Goal: Transaction & Acquisition: Purchase product/service

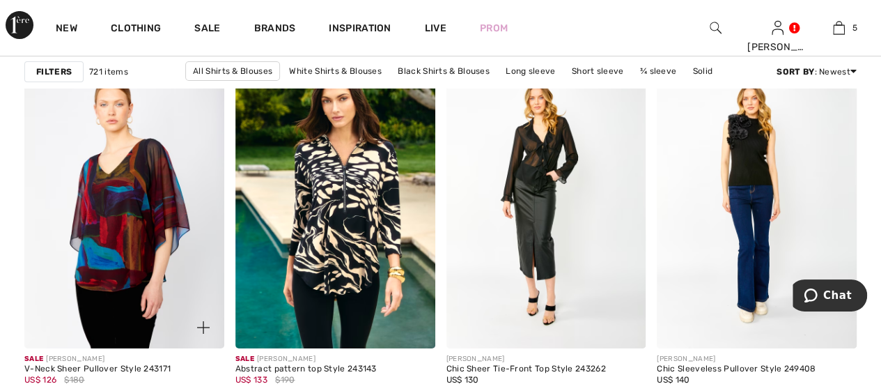
scroll to position [5226, 0]
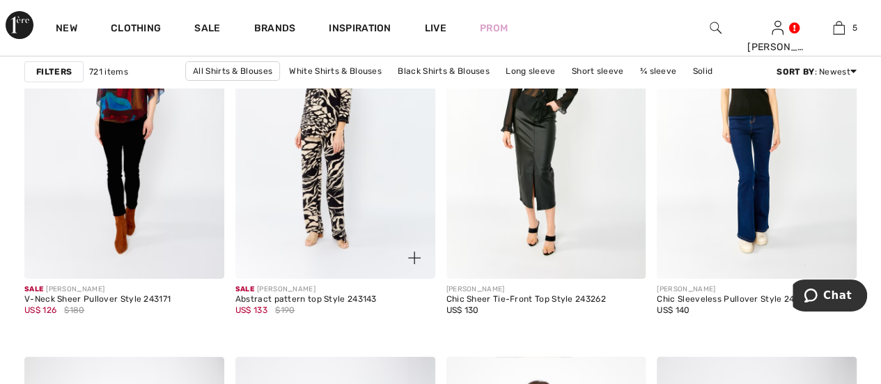
click at [335, 187] on img at bounding box center [336, 129] width 200 height 300
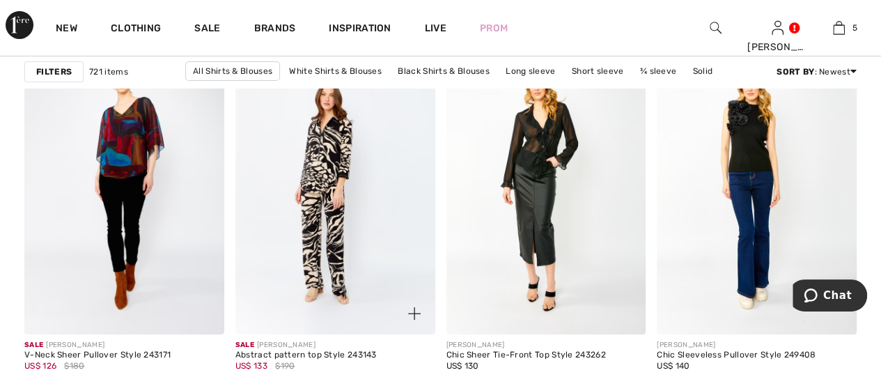
scroll to position [5086, 0]
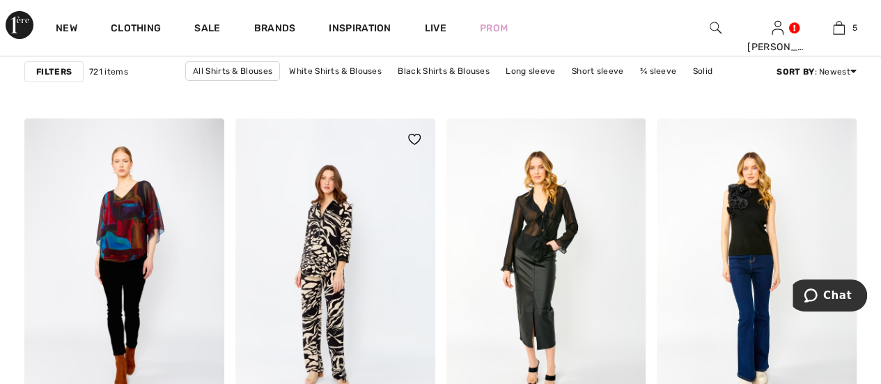
click at [391, 254] on img at bounding box center [336, 268] width 200 height 300
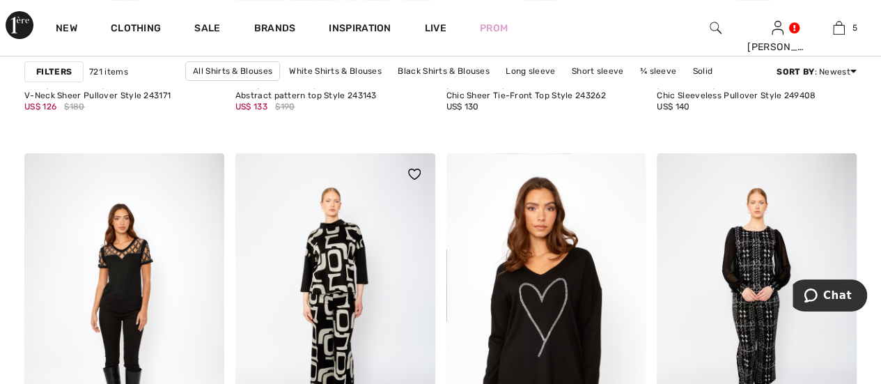
scroll to position [5435, 0]
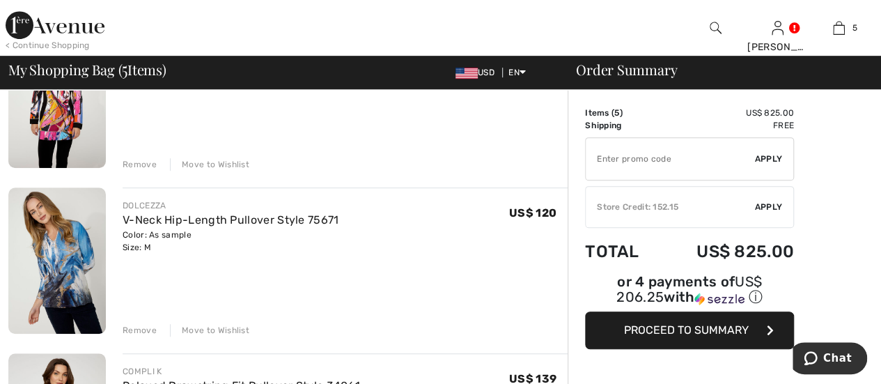
drag, startPoint x: 142, startPoint y: 161, endPoint x: 134, endPoint y: 157, distance: 9.1
click at [141, 161] on div "Remove" at bounding box center [140, 164] width 34 height 13
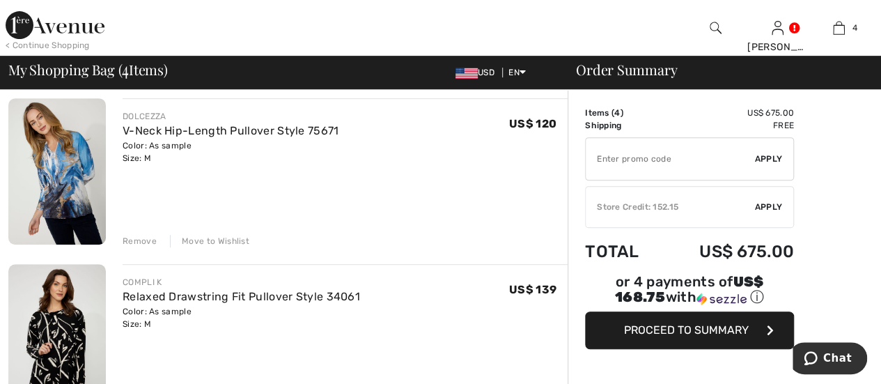
scroll to position [250, 0]
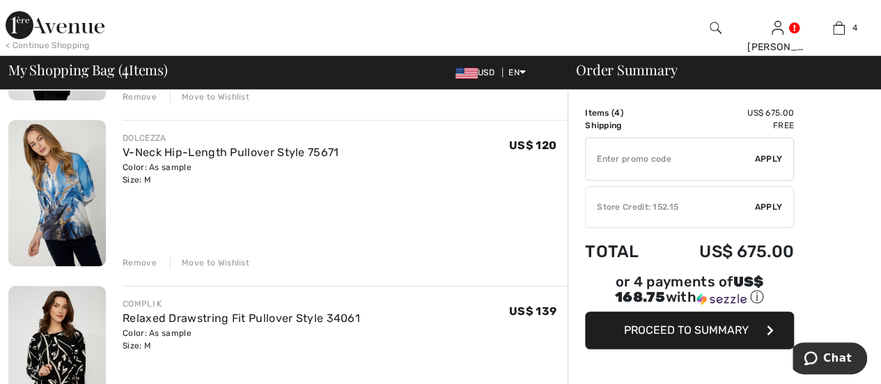
type input "NEW15"
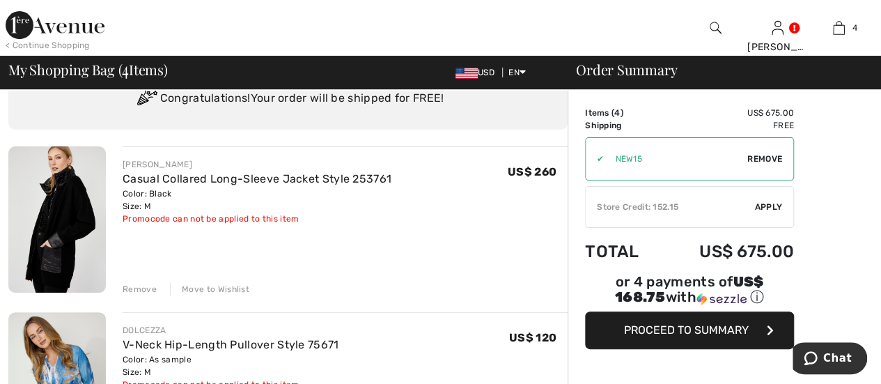
scroll to position [209, 0]
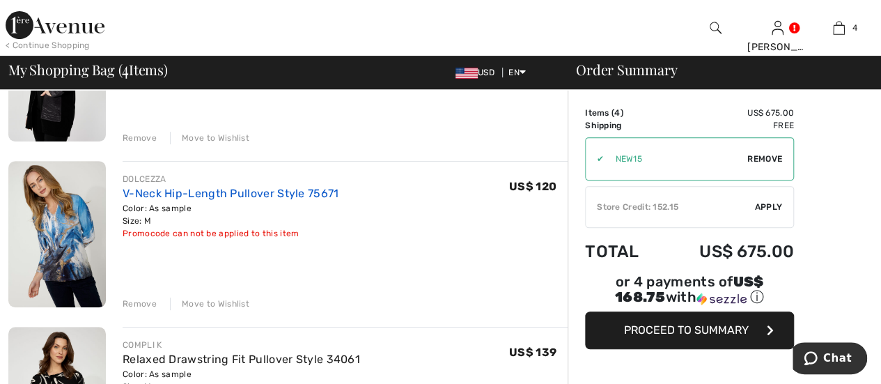
click at [178, 193] on link "V-Neck Hip-Length Pullover Style 75671" at bounding box center [231, 193] width 216 height 13
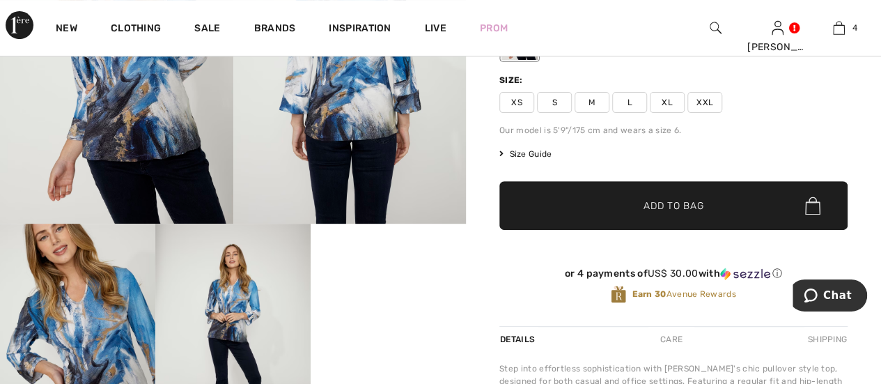
scroll to position [348, 0]
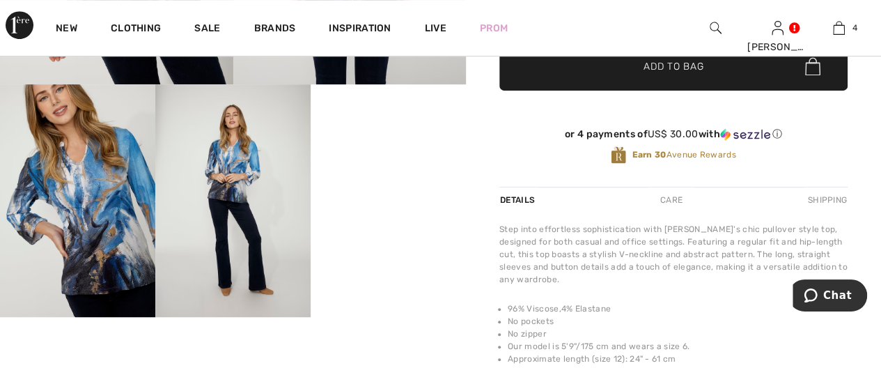
click at [406, 162] on video "Your browser does not support the video tag." at bounding box center [388, 123] width 155 height 78
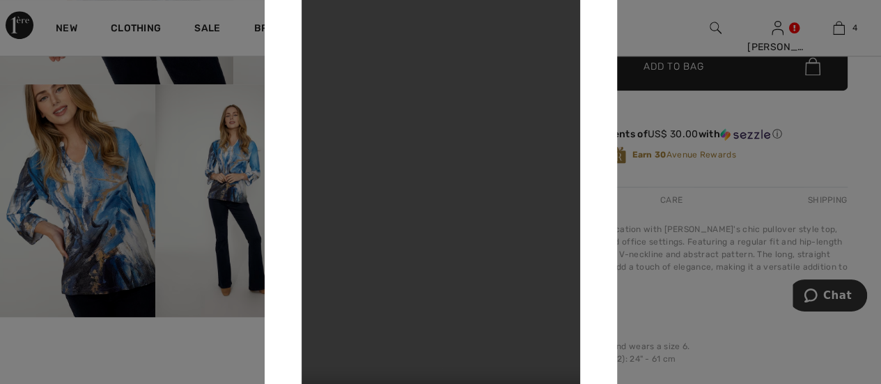
click at [693, 186] on div at bounding box center [440, 192] width 881 height 384
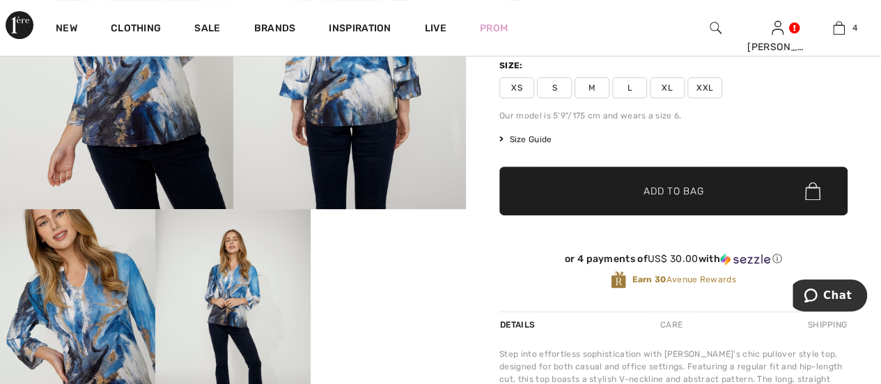
scroll to position [0, 0]
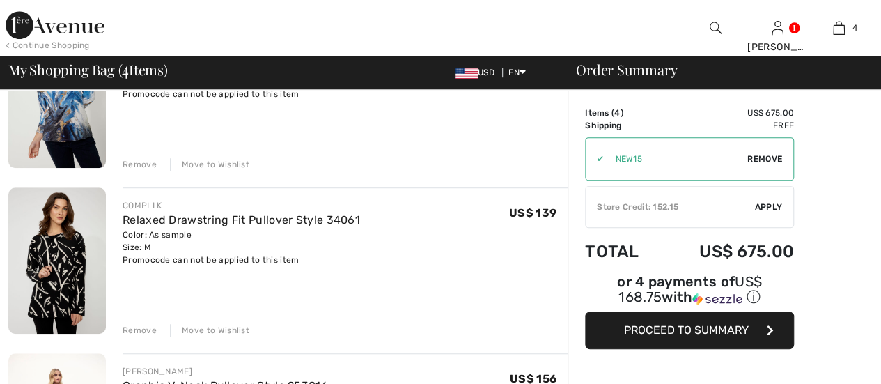
click at [70, 295] on img at bounding box center [57, 260] width 98 height 146
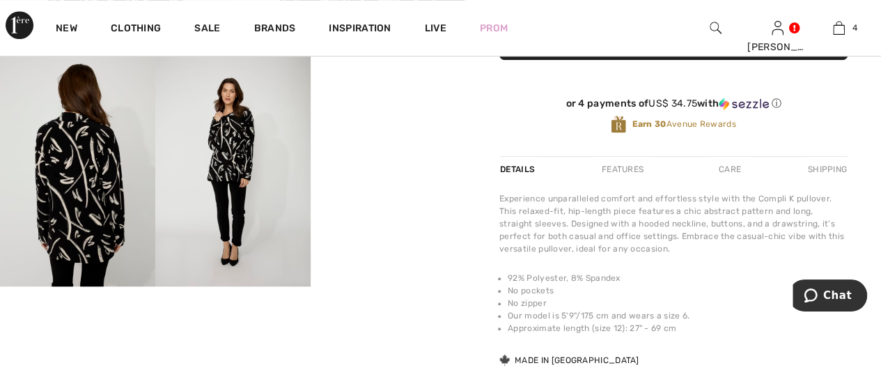
scroll to position [418, 0]
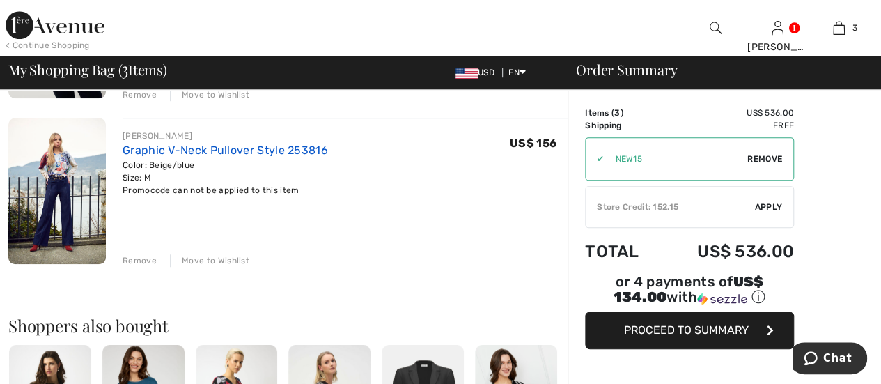
click at [180, 148] on link "Graphic V-Neck Pullover Style 253816" at bounding box center [226, 150] width 206 height 13
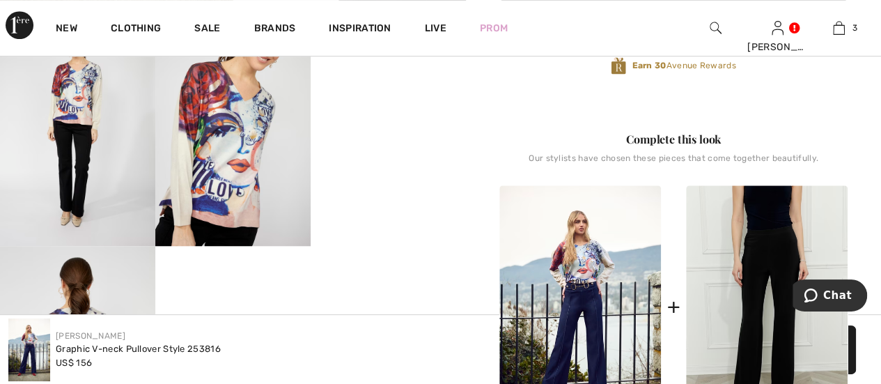
scroll to position [279, 0]
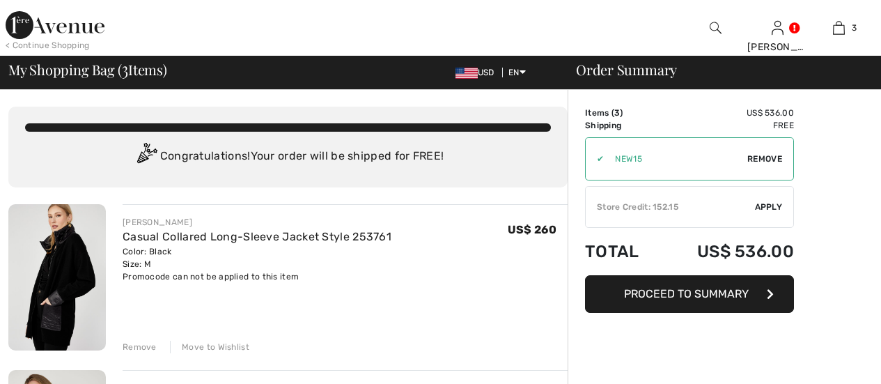
drag, startPoint x: 0, startPoint y: 0, endPoint x: 148, endPoint y: 264, distance: 302.9
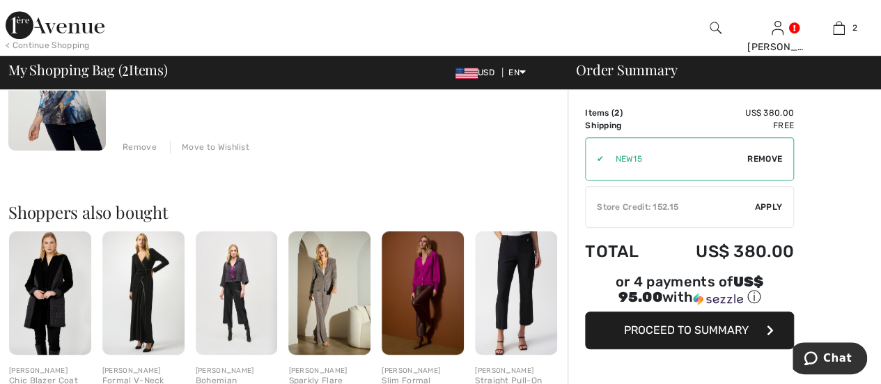
scroll to position [348, 0]
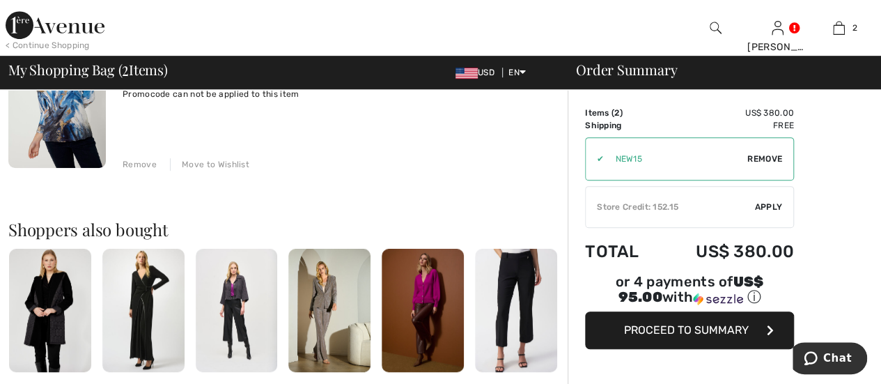
click at [62, 312] on img at bounding box center [50, 310] width 82 height 123
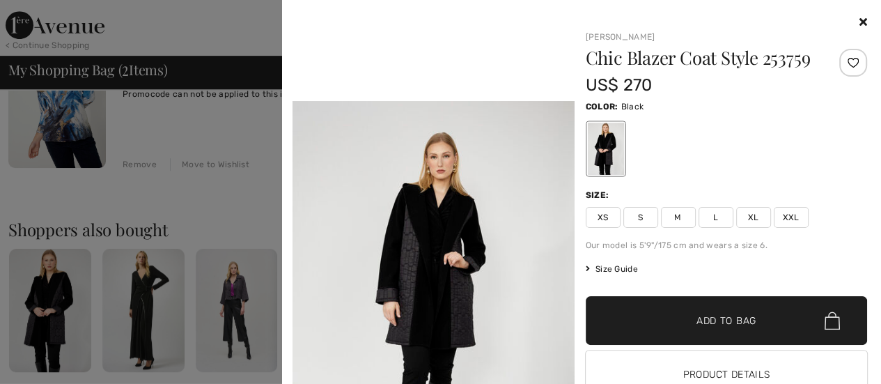
scroll to position [906, 0]
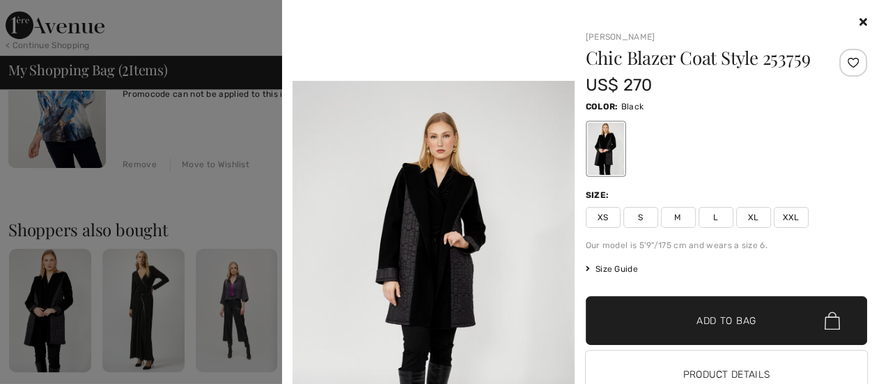
click at [666, 215] on span "M" at bounding box center [678, 217] width 35 height 21
click at [725, 322] on span "Add to Bag" at bounding box center [727, 321] width 60 height 15
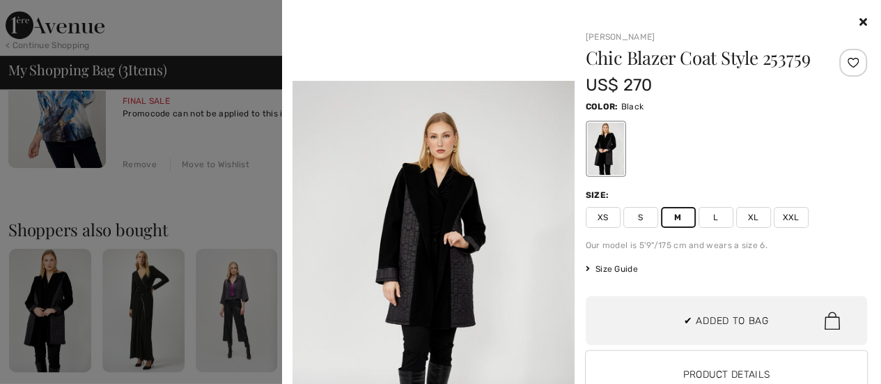
scroll to position [151, 0]
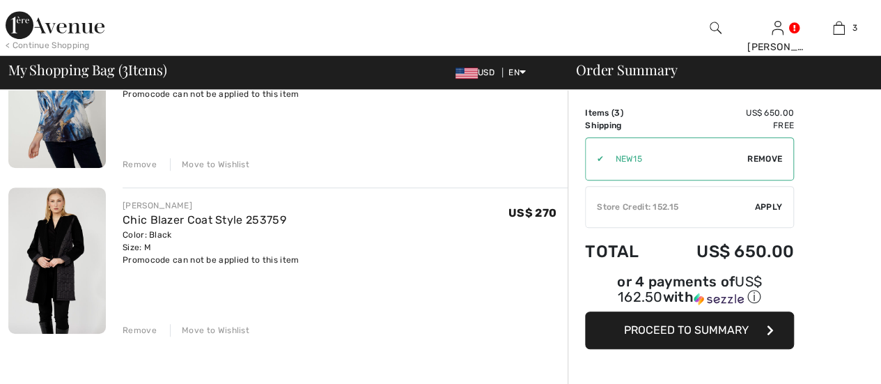
checkbox input "true"
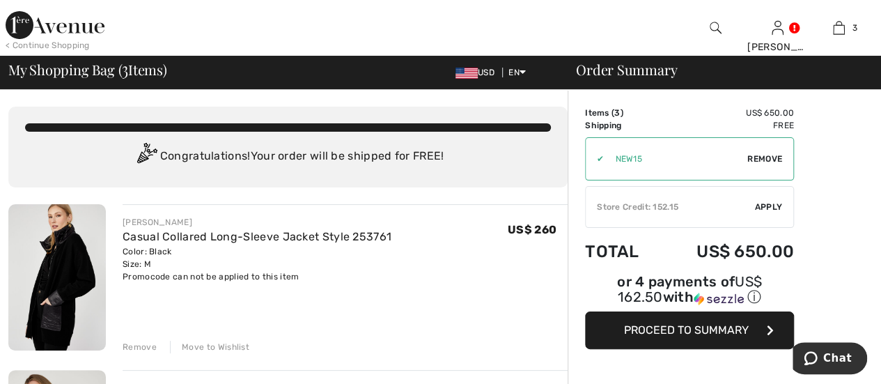
click at [85, 272] on img at bounding box center [57, 277] width 98 height 146
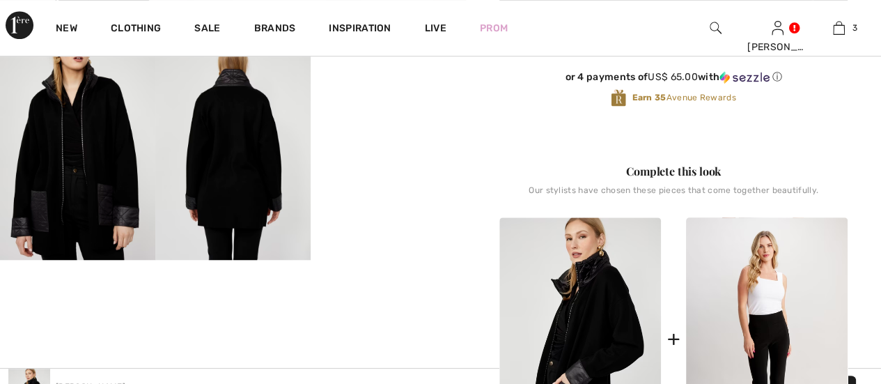
click at [416, 105] on video "Your browser does not support the video tag." at bounding box center [388, 66] width 155 height 78
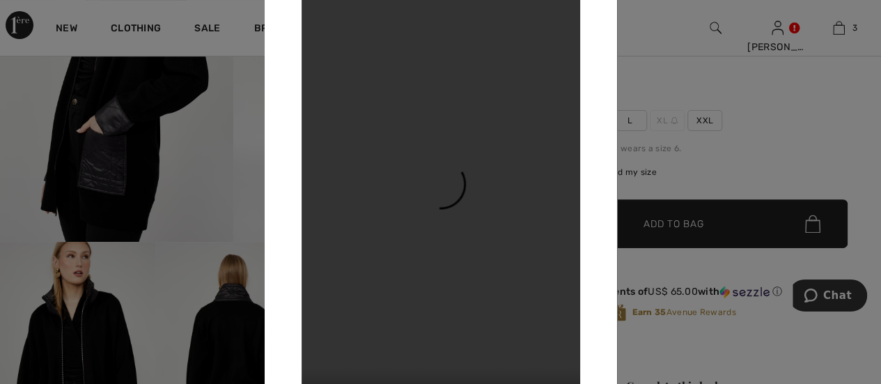
scroll to position [139, 0]
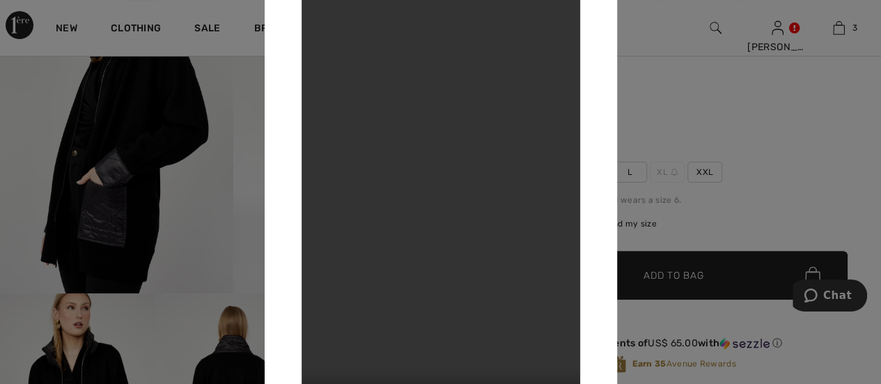
click at [742, 123] on div at bounding box center [440, 192] width 881 height 384
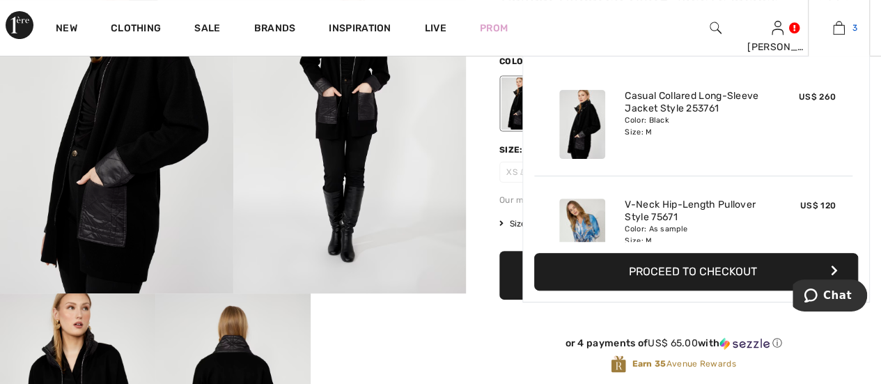
click at [839, 26] on img at bounding box center [839, 28] width 12 height 17
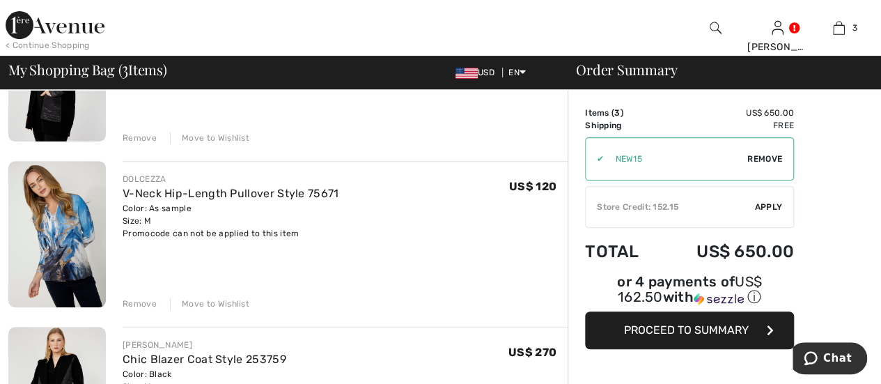
click at [145, 141] on div "Remove" at bounding box center [140, 138] width 34 height 13
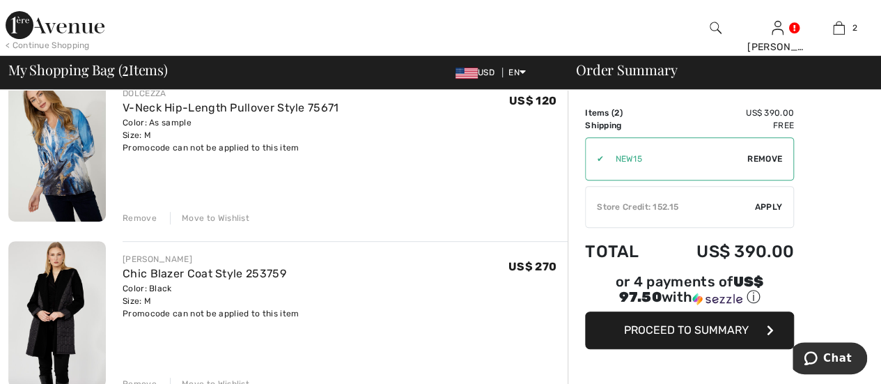
scroll to position [183, 0]
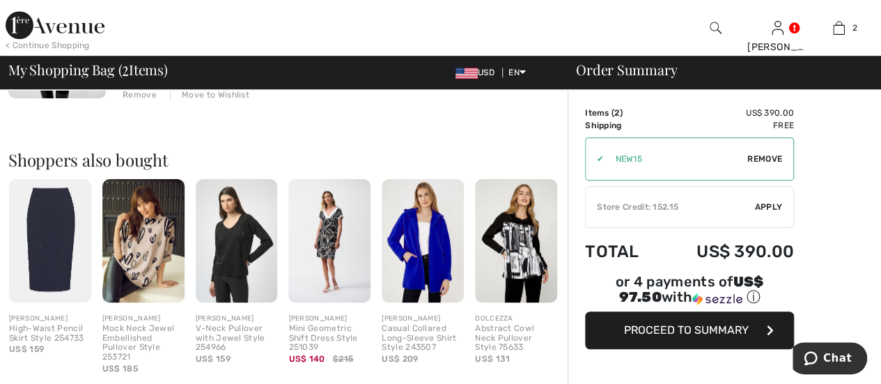
scroll to position [531, 0]
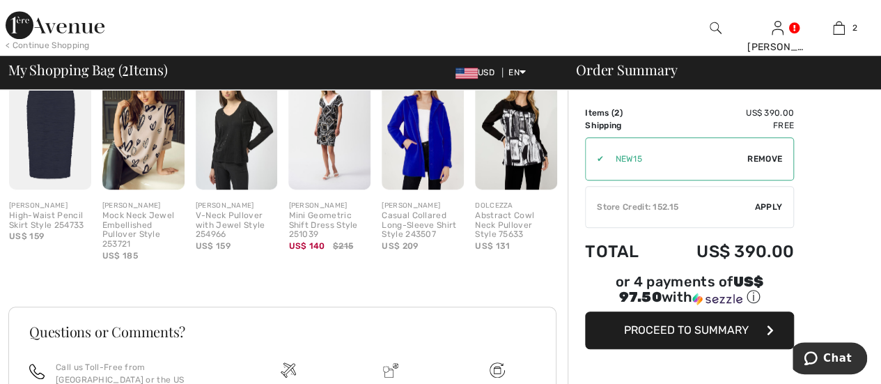
click at [528, 162] on img at bounding box center [516, 127] width 82 height 123
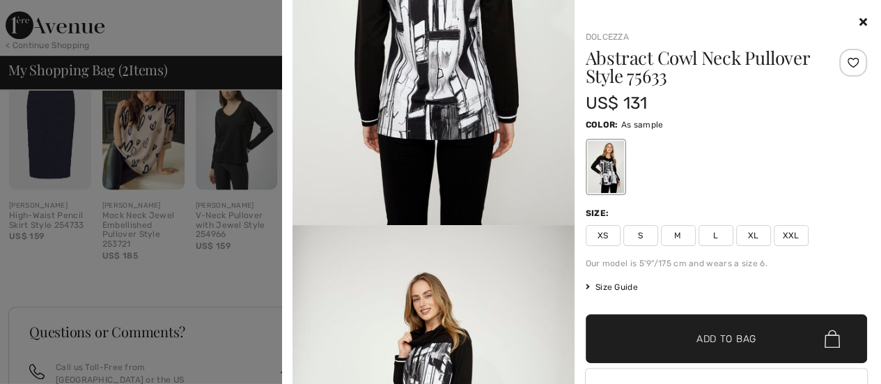
scroll to position [1394, 0]
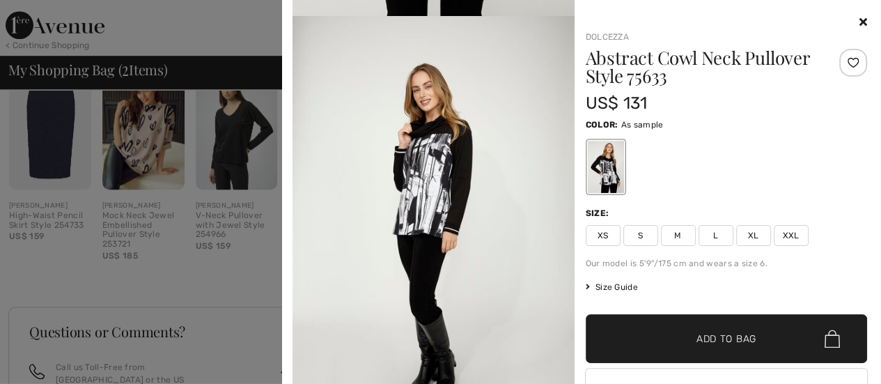
click at [199, 253] on div at bounding box center [440, 192] width 881 height 384
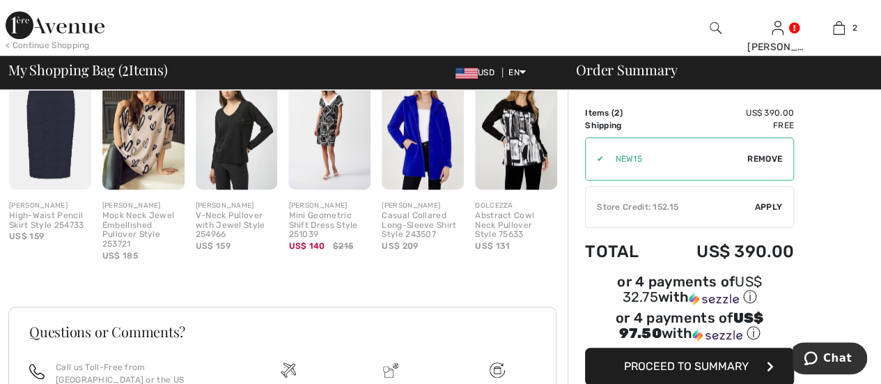
click at [167, 158] on img at bounding box center [143, 127] width 82 height 123
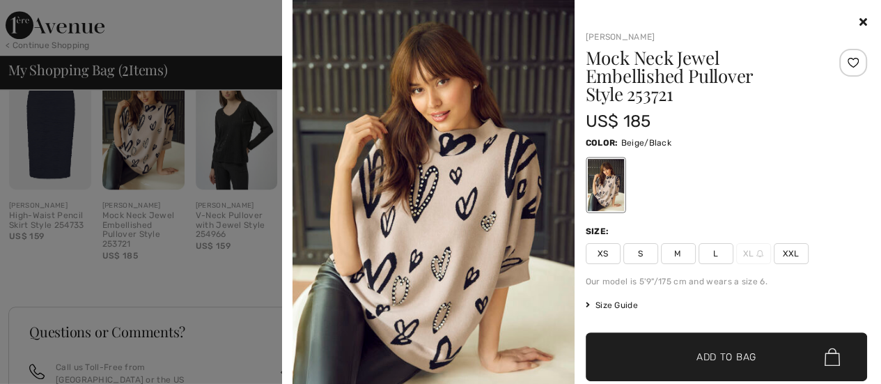
click at [468, 246] on img at bounding box center [434, 211] width 282 height 423
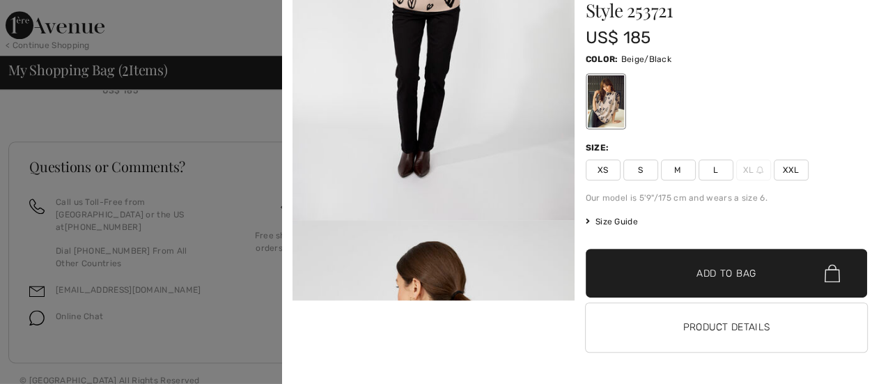
scroll to position [2090, 0]
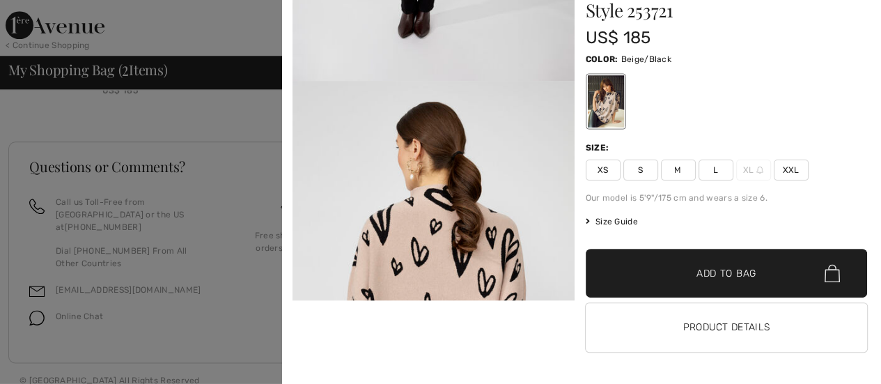
click at [190, 311] on div at bounding box center [440, 192] width 881 height 384
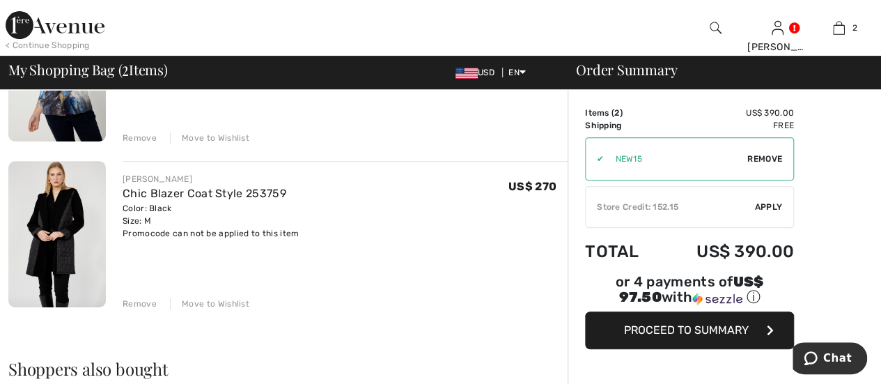
scroll to position [139, 0]
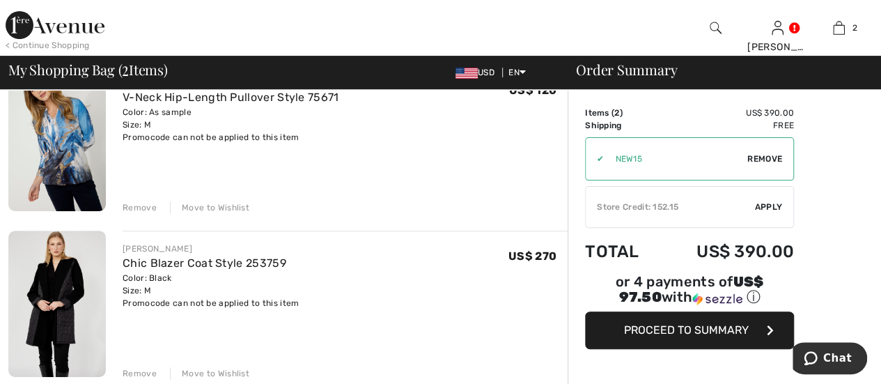
click at [213, 208] on div "Move to Wishlist" at bounding box center [209, 207] width 79 height 13
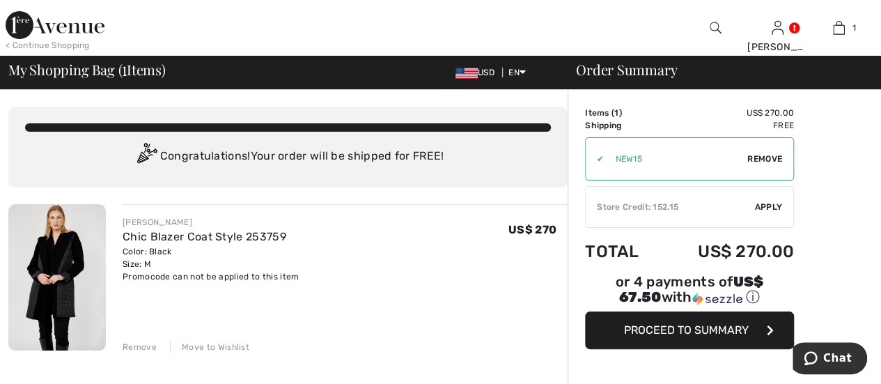
scroll to position [0, 0]
click at [637, 213] on div "Store Credit: 152.15" at bounding box center [670, 207] width 169 height 13
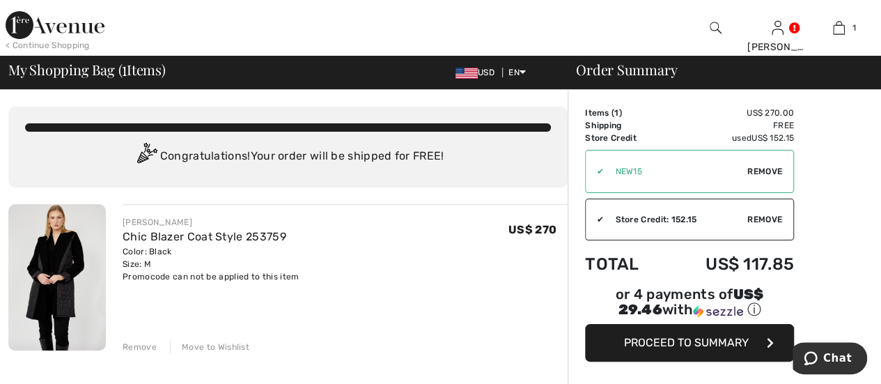
click at [657, 336] on span "Proceed to Summary" at bounding box center [686, 342] width 125 height 13
click at [85, 26] on img at bounding box center [55, 25] width 99 height 28
